Goal: Information Seeking & Learning: Learn about a topic

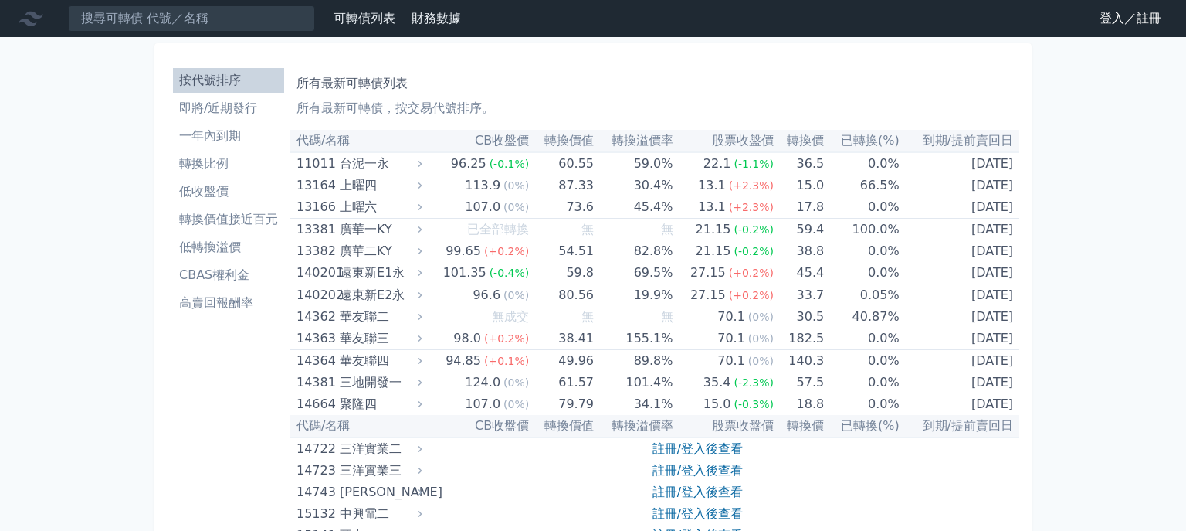
click at [1158, 21] on link "登入／註冊" at bounding box center [1131, 18] width 87 height 25
click at [1150, 20] on link "登入／註冊" at bounding box center [1131, 18] width 87 height 25
click at [1156, 20] on link "登入／註冊" at bounding box center [1131, 18] width 87 height 25
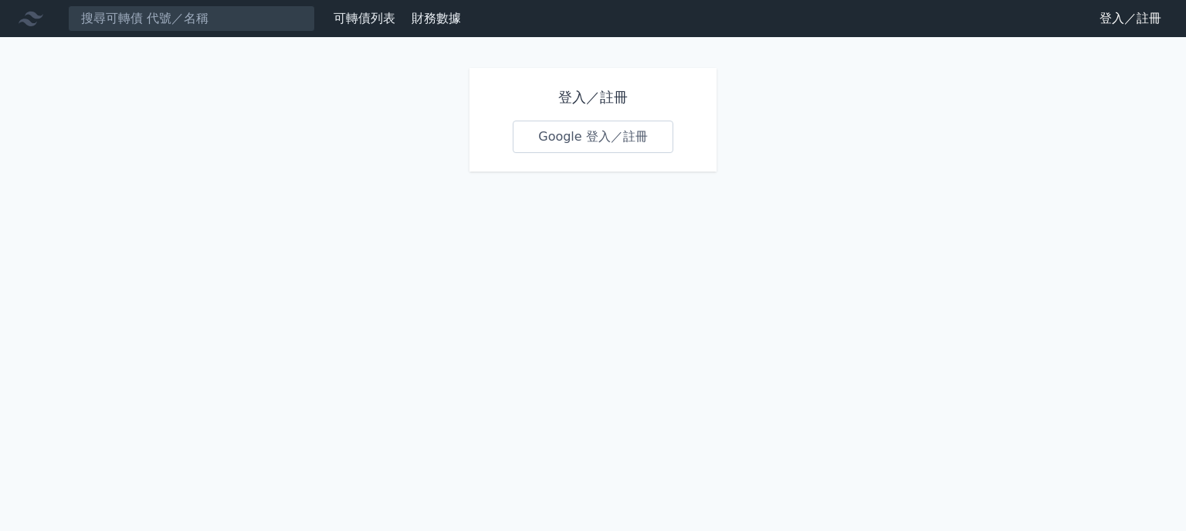
click at [635, 138] on link "Google 登入／註冊" at bounding box center [593, 136] width 161 height 32
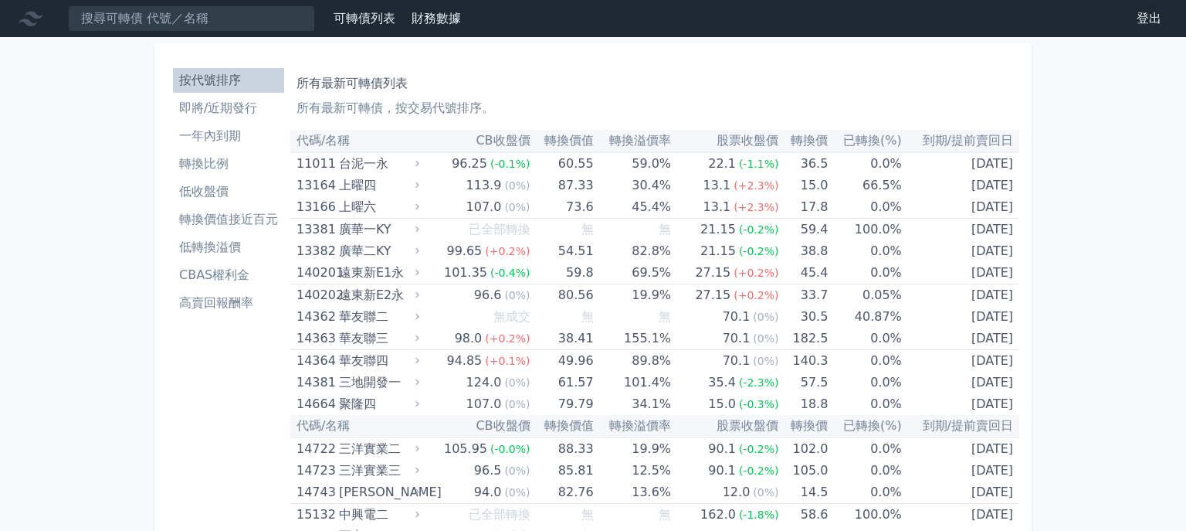
click at [215, 107] on li "即將/近期發行" at bounding box center [228, 108] width 111 height 19
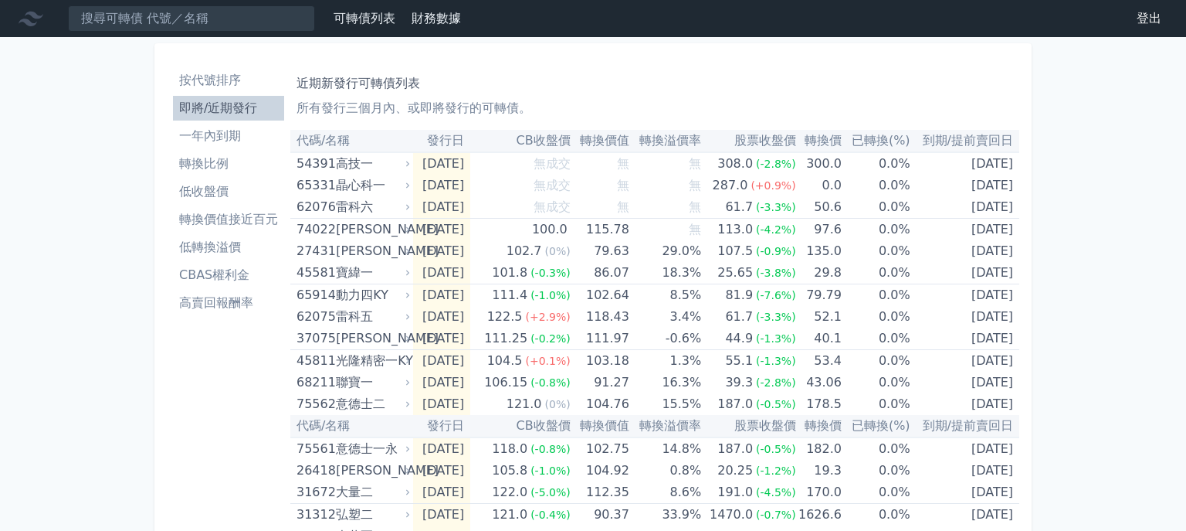
click at [215, 246] on li "低轉換溢價" at bounding box center [228, 247] width 111 height 19
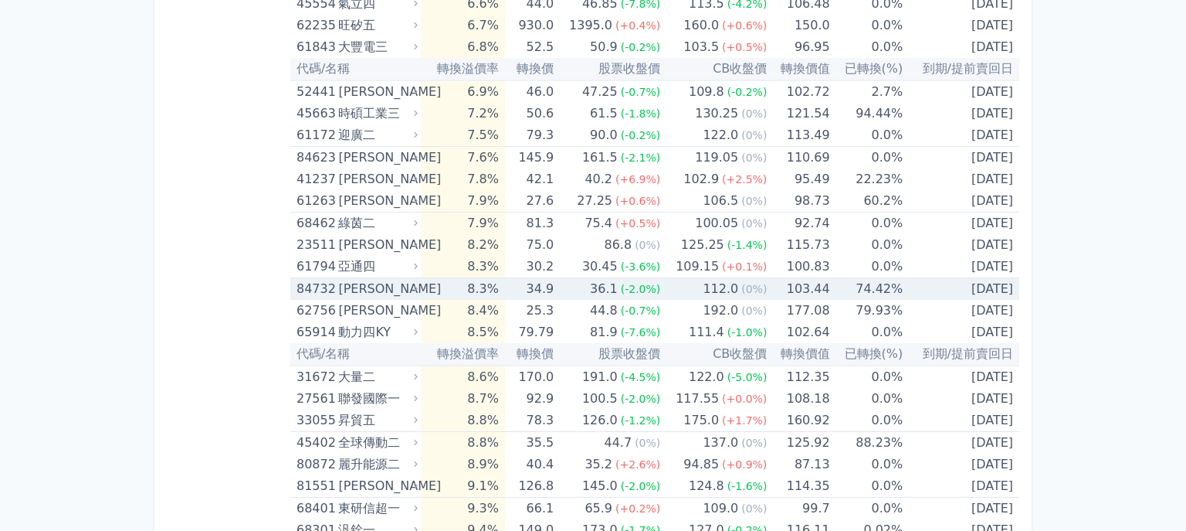
scroll to position [1620, 0]
